Goal: Obtain resource: Download file/media

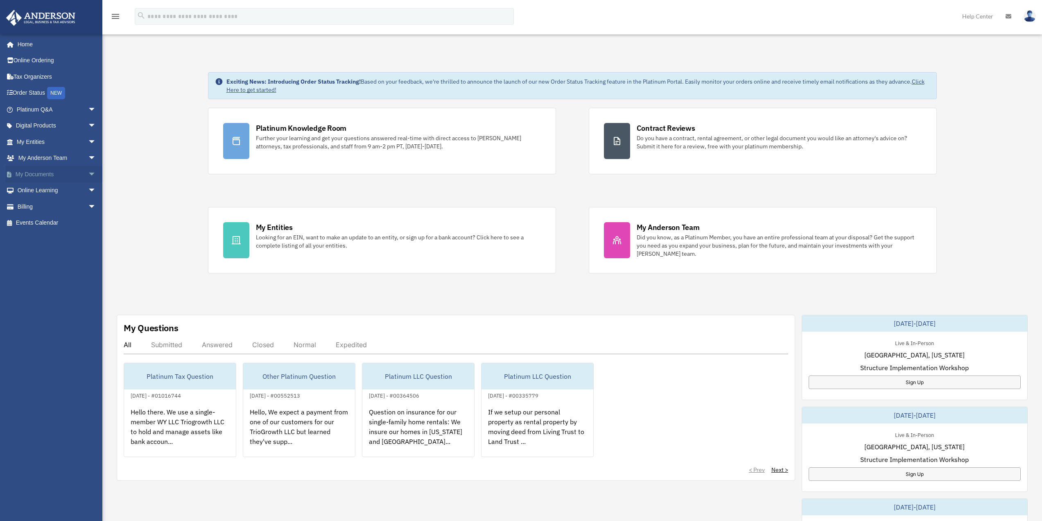
click at [25, 174] on link "My Documents arrow_drop_down" at bounding box center [57, 174] width 103 height 16
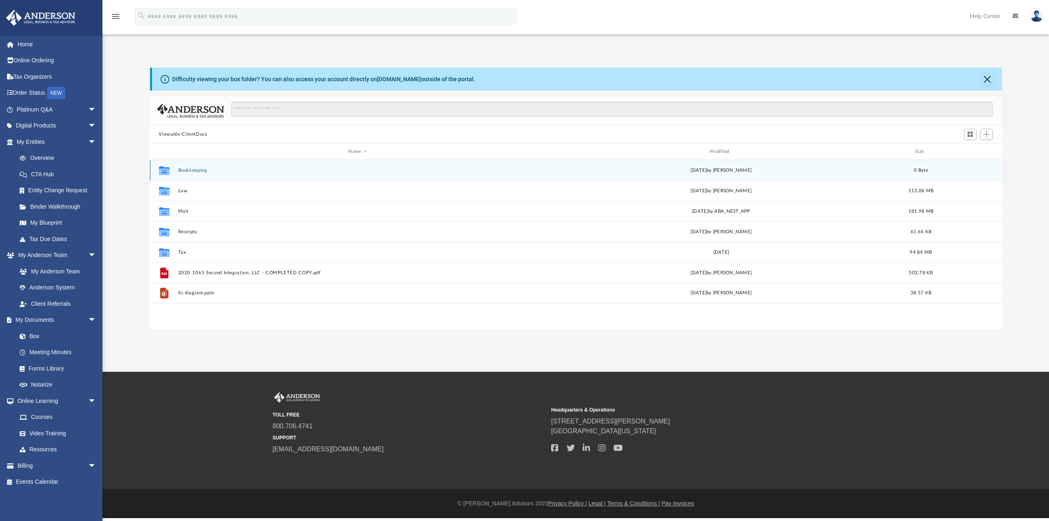
scroll to position [180, 845]
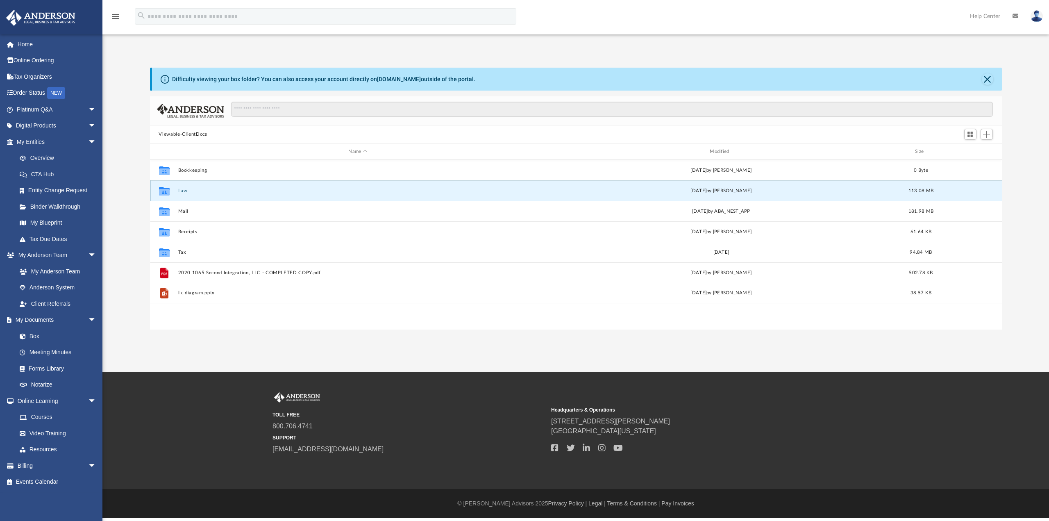
click at [183, 193] on button "Law" at bounding box center [358, 190] width 360 height 5
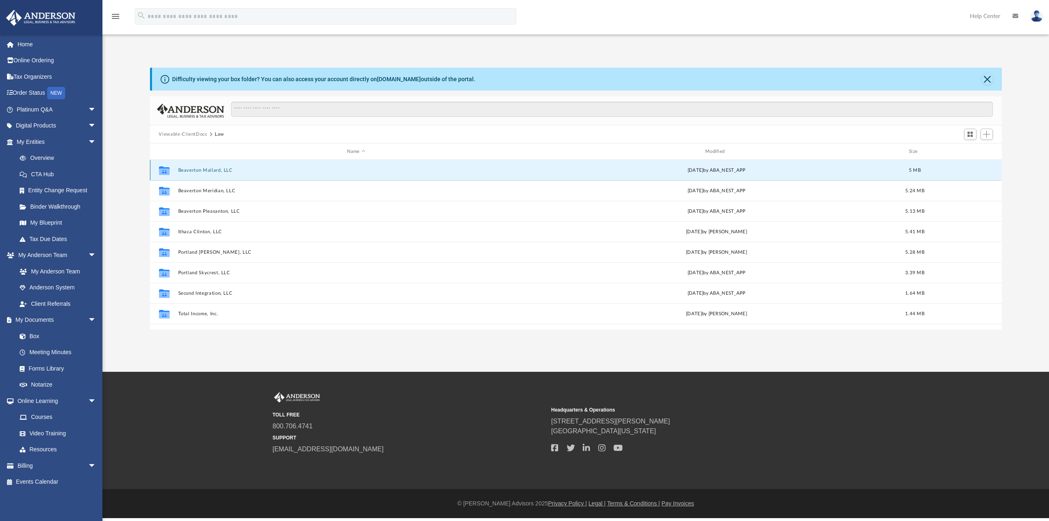
click at [208, 170] on button "Beaverton Mallard, LLC" at bounding box center [356, 170] width 356 height 5
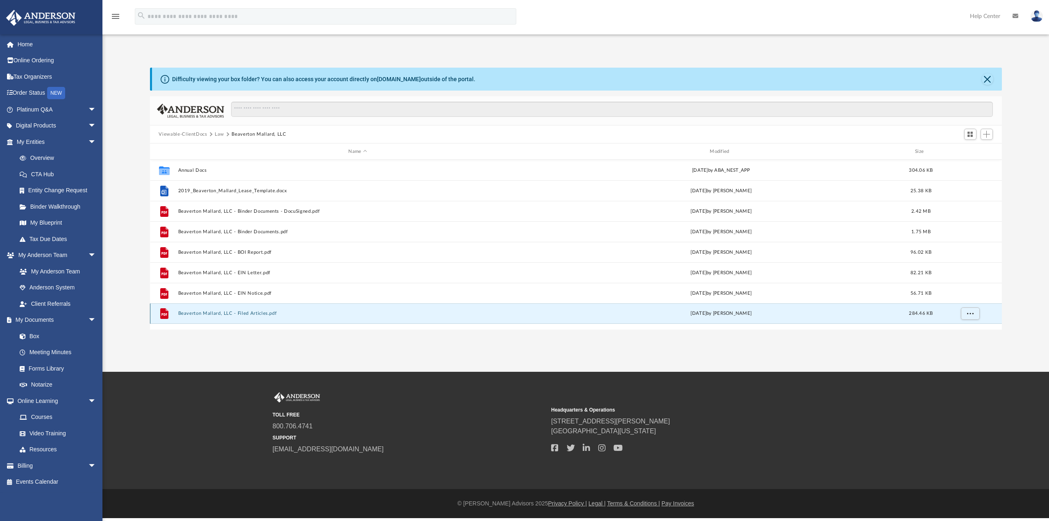
click at [241, 313] on button "Beaverton Mallard, LLC - Filed Articles.pdf" at bounding box center [358, 312] width 360 height 5
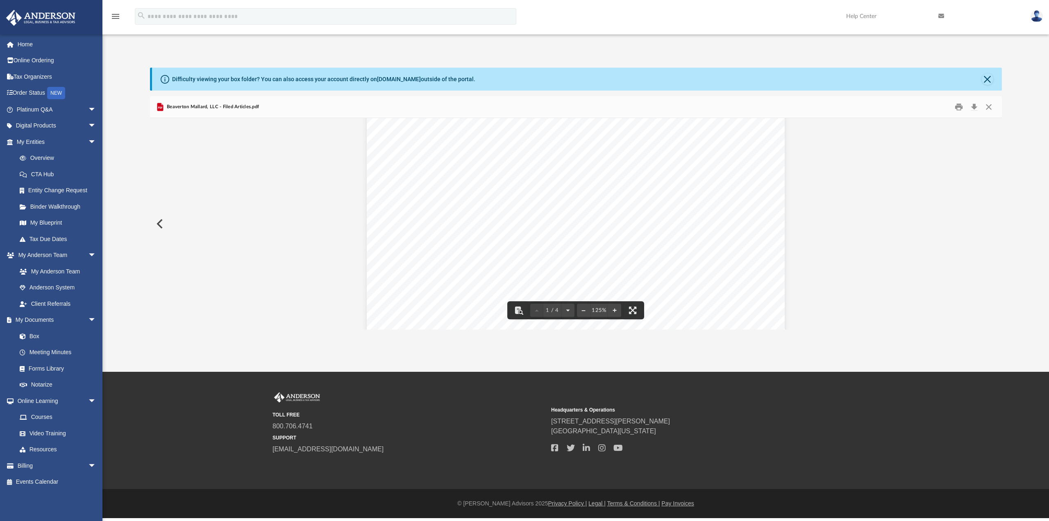
scroll to position [0, 0]
click at [986, 105] on button "Close" at bounding box center [988, 107] width 15 height 13
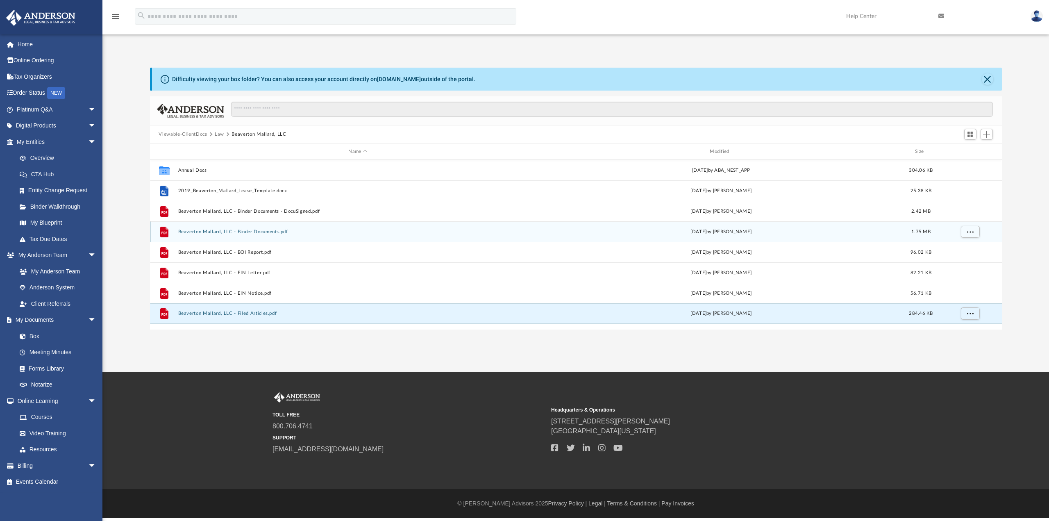
click at [240, 232] on button "Beaverton Mallard, LLC - Binder Documents.pdf" at bounding box center [358, 231] width 360 height 5
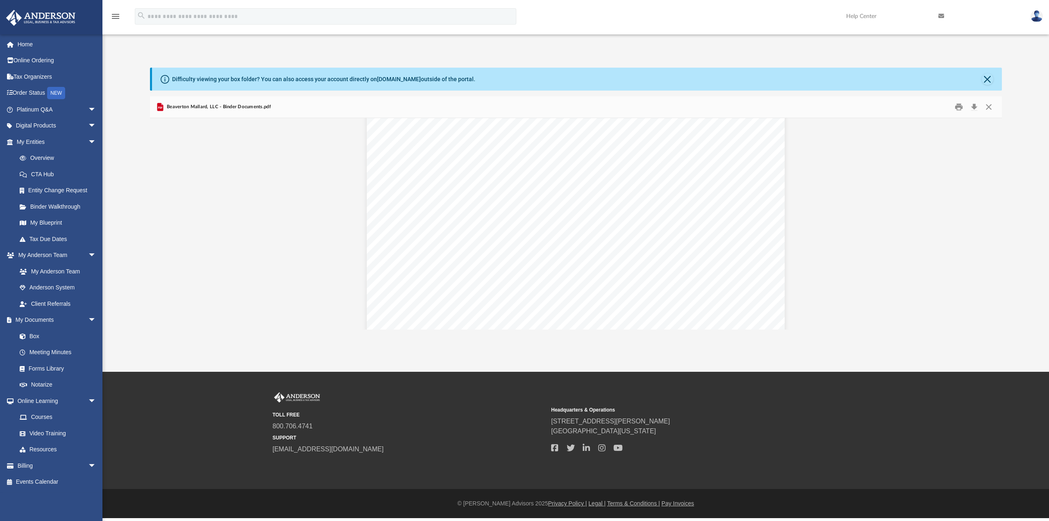
scroll to position [1065, 0]
click at [994, 223] on button "Preview" at bounding box center [993, 223] width 18 height 23
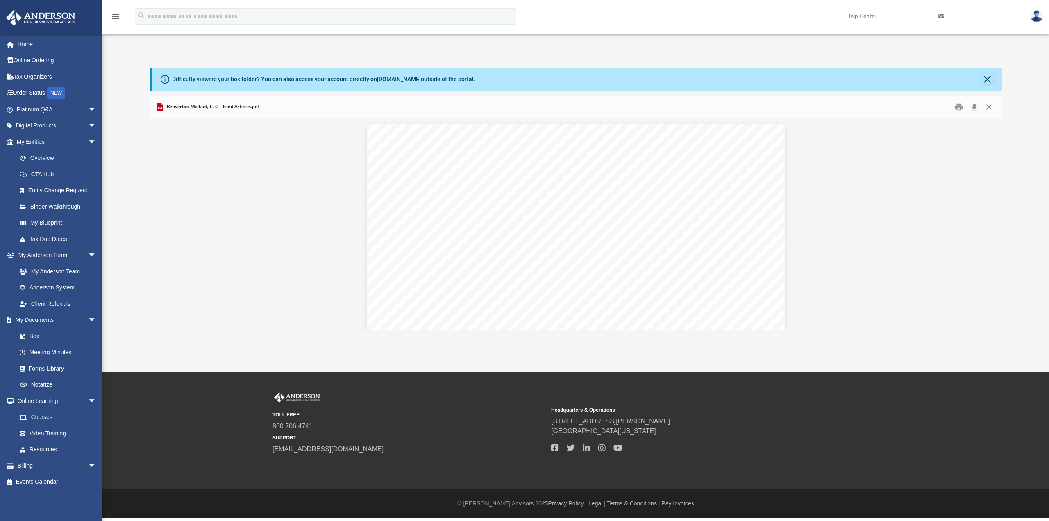
click at [163, 223] on button "Preview" at bounding box center [159, 223] width 18 height 23
click at [160, 223] on button "Preview" at bounding box center [159, 223] width 18 height 23
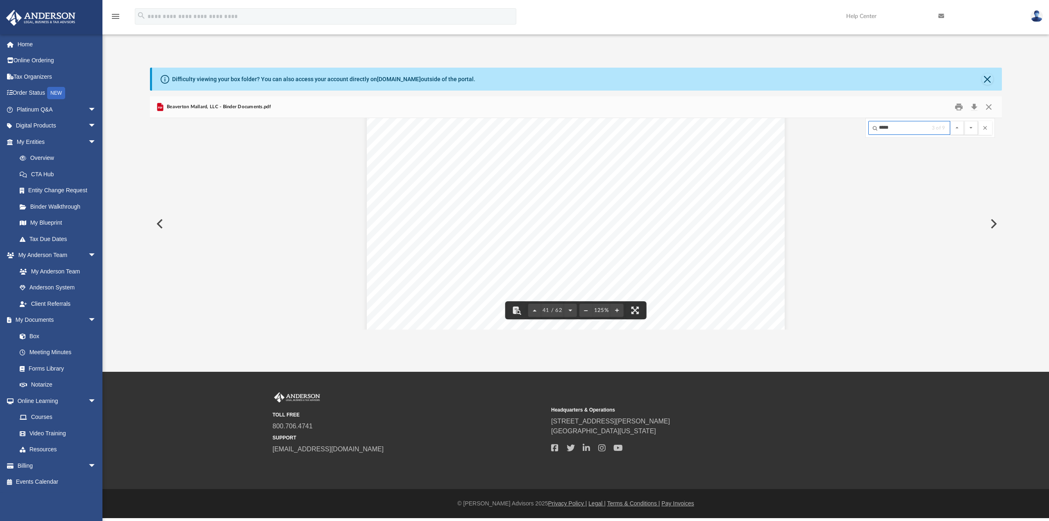
scroll to position [22456, 0]
type input "*****"
click at [897, 125] on input "*****" at bounding box center [909, 128] width 82 height 14
click at [875, 127] on input "*****" at bounding box center [909, 128] width 82 height 14
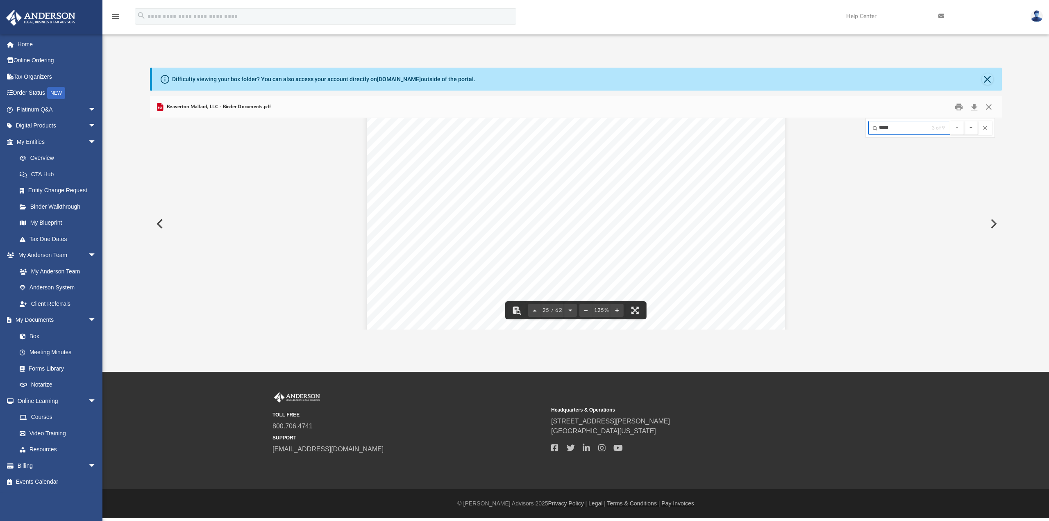
click at [898, 125] on input "*****" at bounding box center [909, 128] width 82 height 14
click at [964, 121] on button "File preview" at bounding box center [971, 128] width 14 height 14
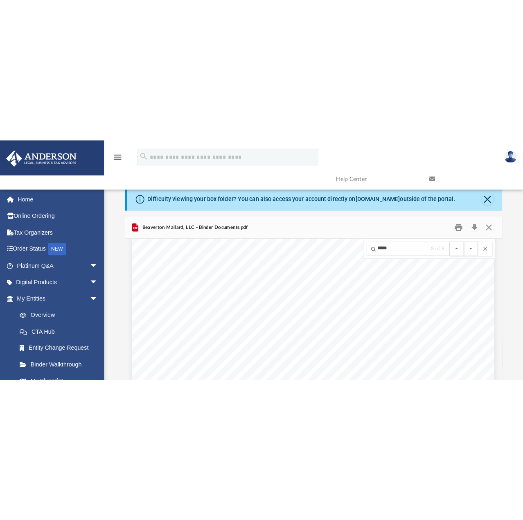
scroll to position [17518, 0]
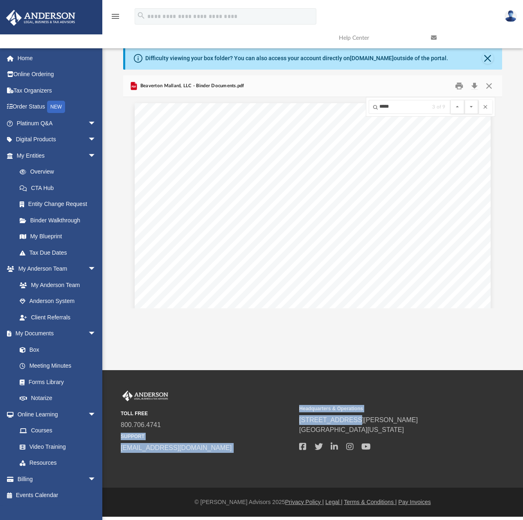
drag, startPoint x: 355, startPoint y: 417, endPoint x: 290, endPoint y: 423, distance: 65.0
click at [290, 423] on div "TOLL FREE 800.706.4741 SUPPORT info@andersonadvisors.com Headquarters & Operati…" at bounding box center [313, 422] width 384 height 62
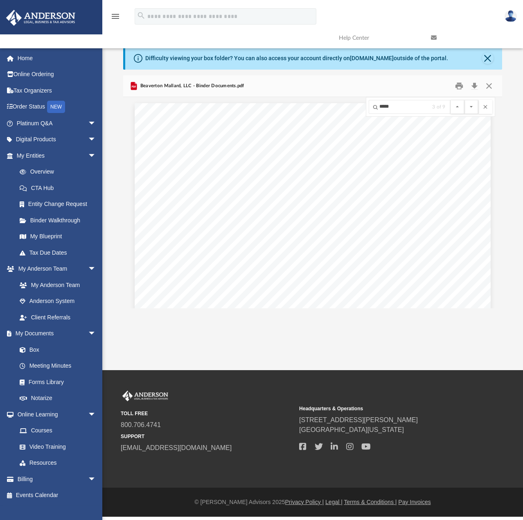
click at [230, 405] on div "TOLL FREE 800.706.4741 SUPPORT info@andersonadvisors.com" at bounding box center [207, 422] width 173 height 62
